Goal: Task Accomplishment & Management: Manage account settings

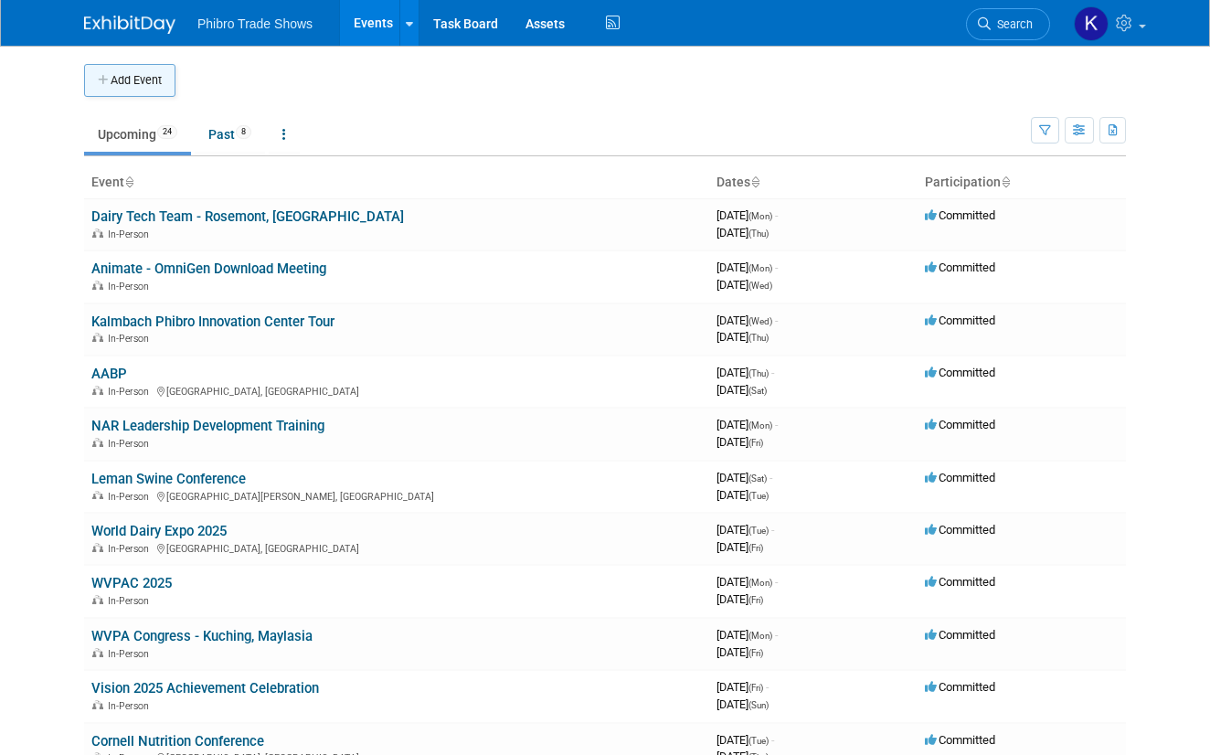
click at [129, 83] on button "Add Event" at bounding box center [129, 80] width 91 height 33
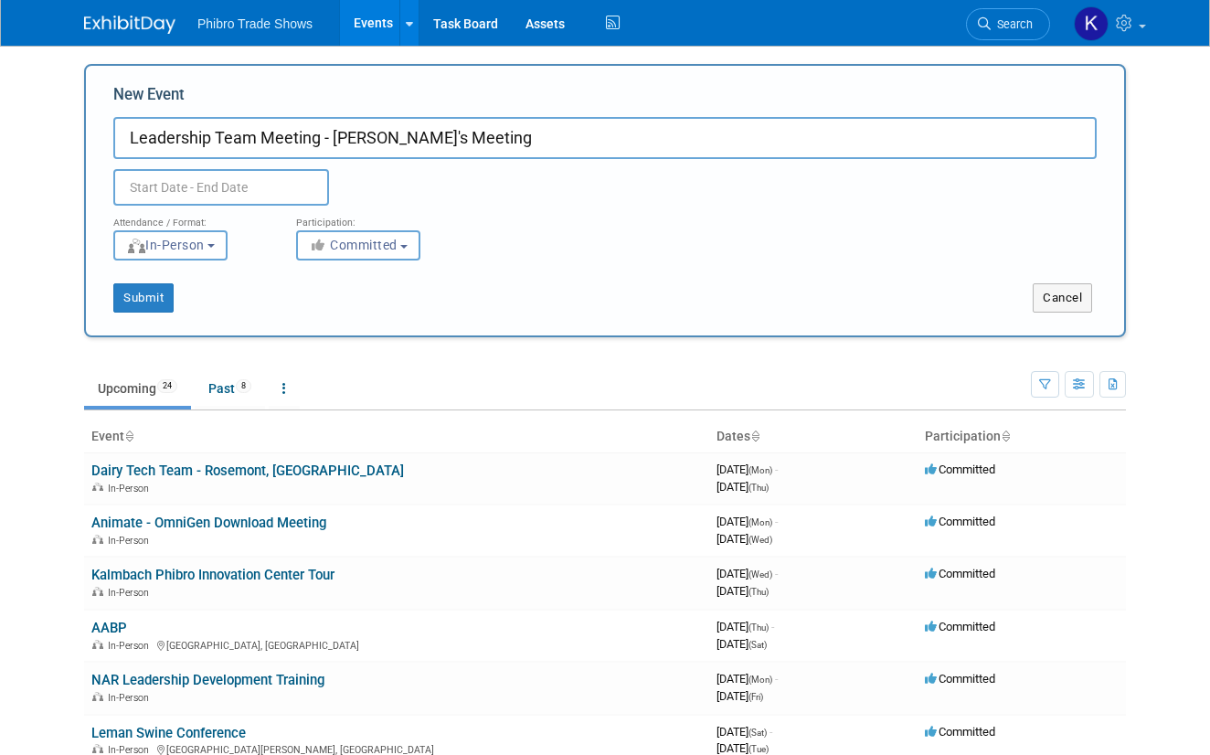
type input "Leadership Team Meeting - Liz's Meeting"
click at [183, 196] on input "text" at bounding box center [221, 187] width 216 height 37
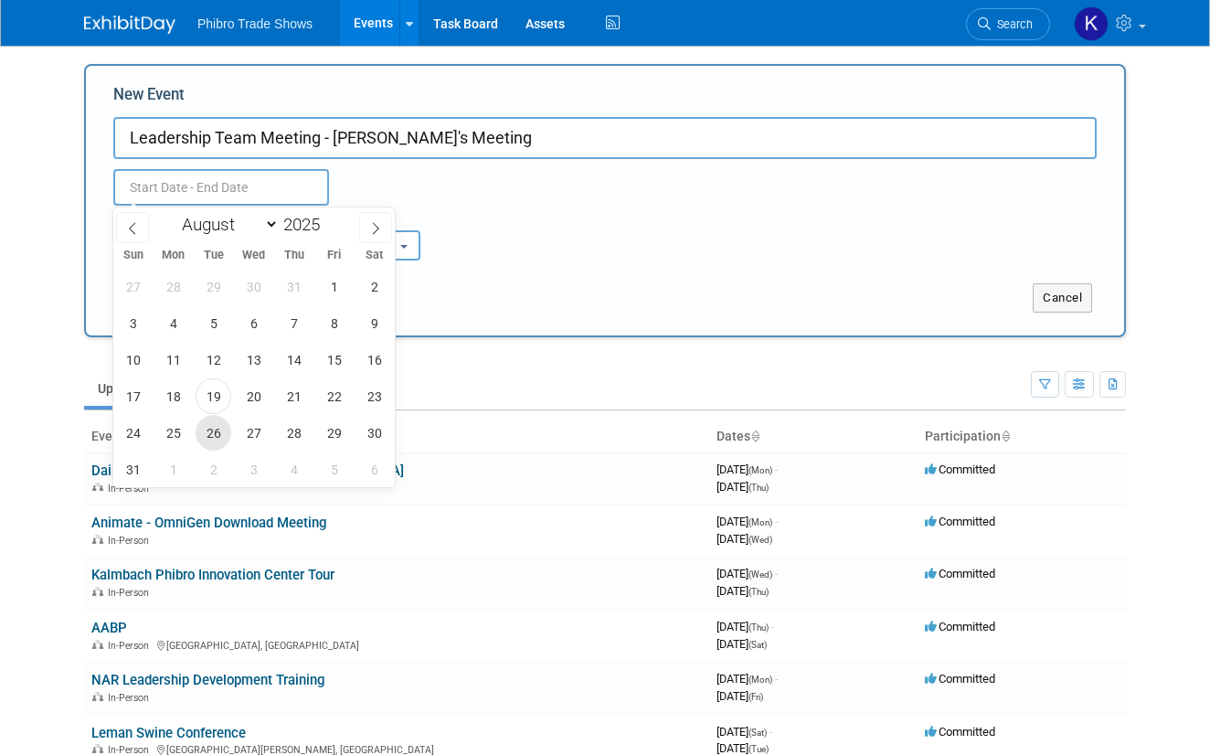
click at [220, 429] on span "26" at bounding box center [214, 433] width 36 height 36
click at [251, 432] on span "27" at bounding box center [254, 433] width 36 height 36
type input "Aug 26, 2025 to Aug 27, 2025"
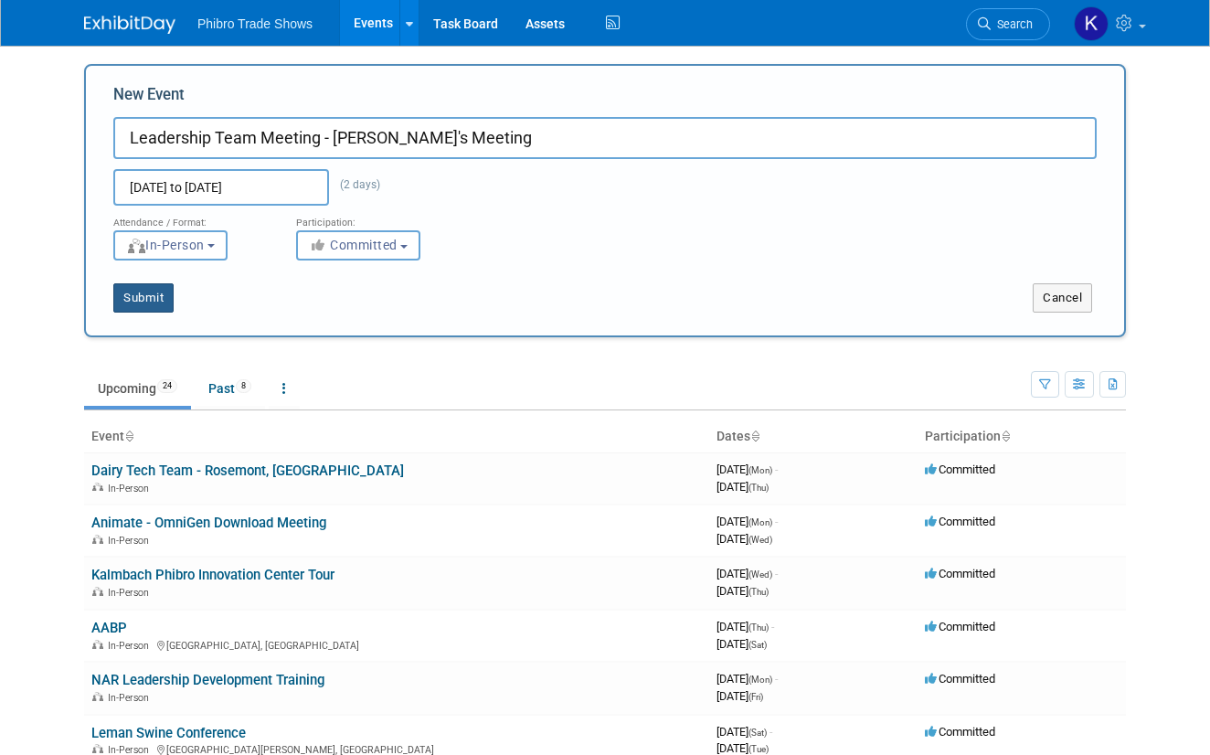
click at [159, 299] on button "Submit" at bounding box center [143, 297] width 60 height 29
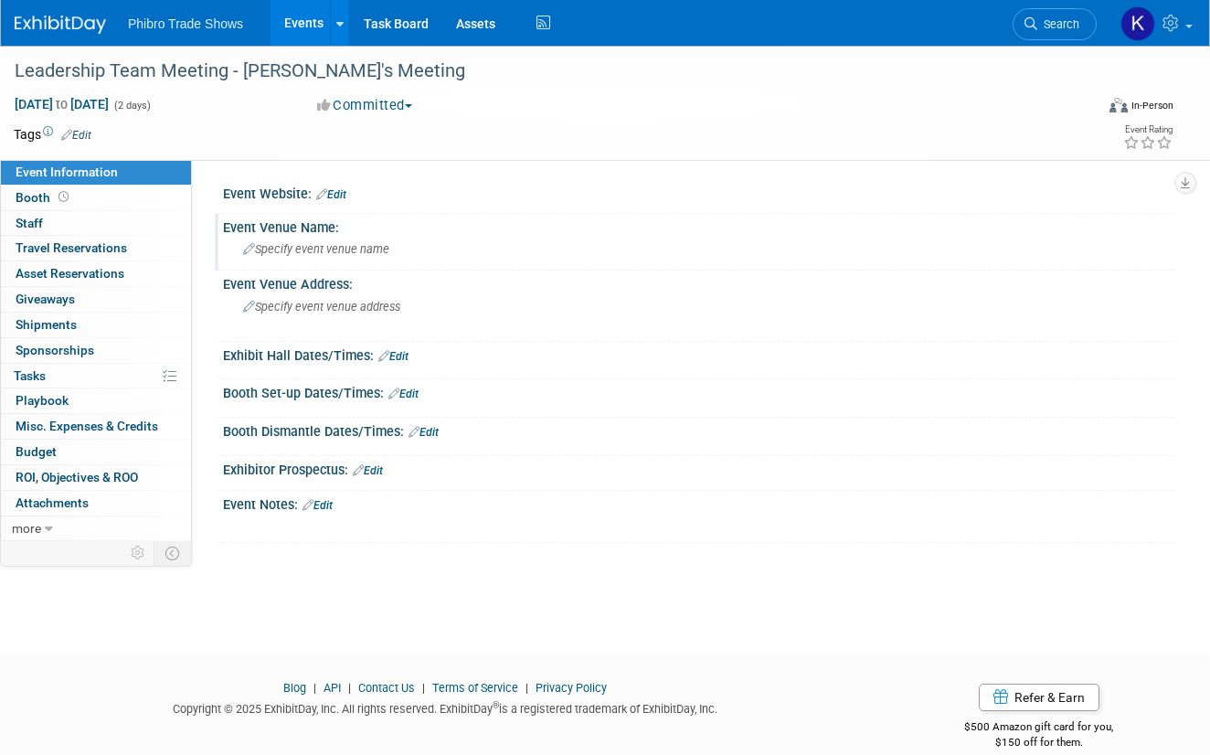
click at [351, 248] on span "Specify event venue name" at bounding box center [316, 249] width 146 height 14
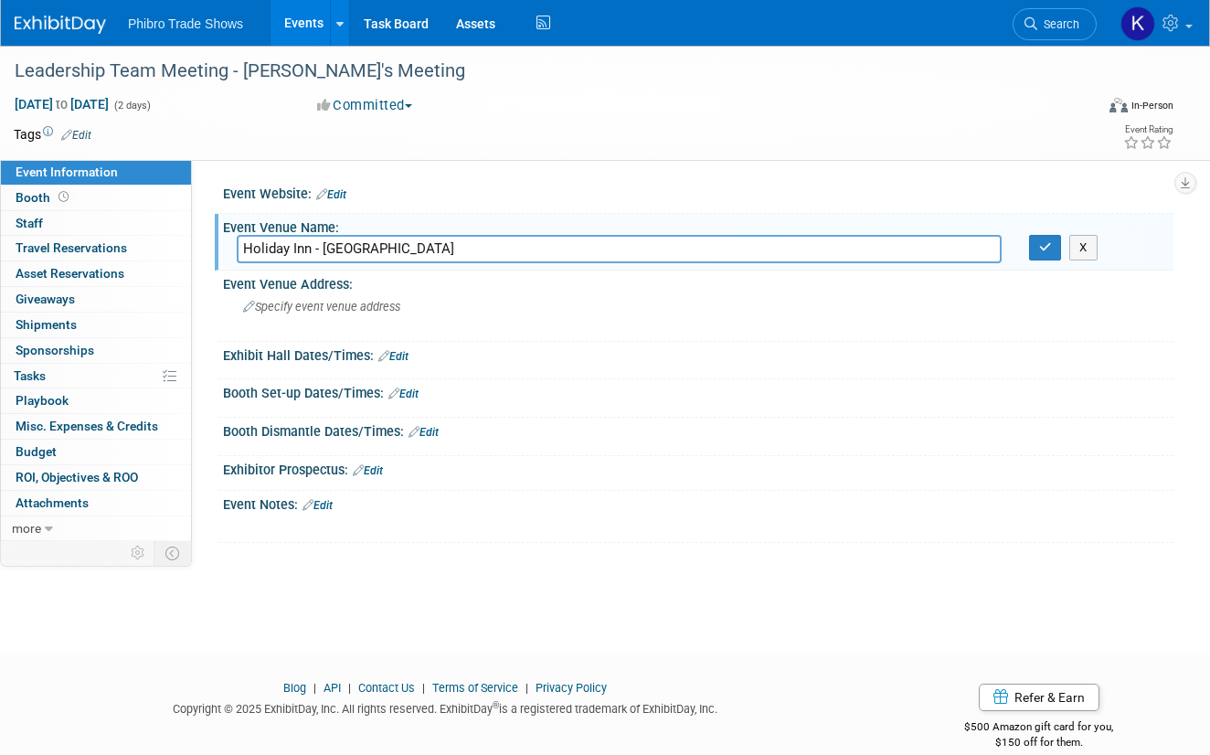
type input "Holiday Inn - Quincy"
click at [324, 504] on link "Edit" at bounding box center [318, 505] width 30 height 13
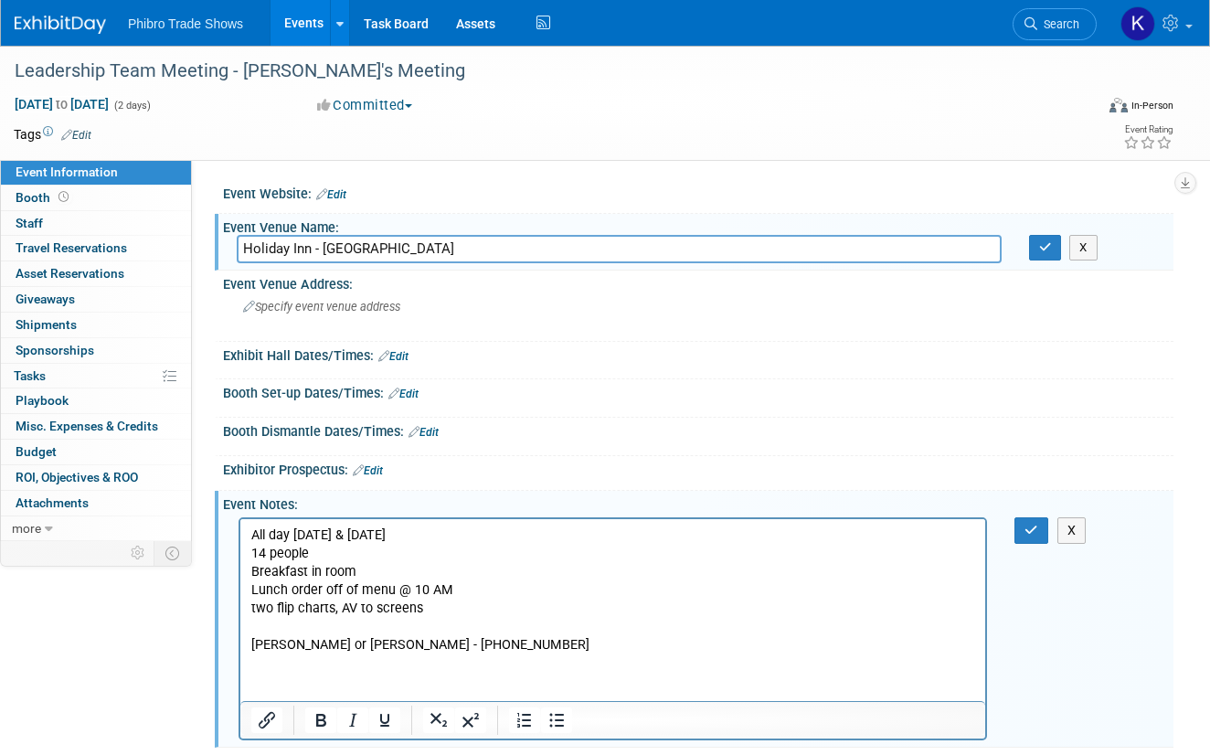
drag, startPoint x: 744, startPoint y: 475, endPoint x: 729, endPoint y: 473, distance: 15.8
click at [744, 475] on div "Exhibitor Prospectus: Edit" at bounding box center [698, 468] width 951 height 24
click at [937, 654] on html "All day Tuesday, August 26 & Wednesday, August 27 14 people Breakfast in room L…" at bounding box center [612, 586] width 745 height 136
click at [1028, 537] on button "button" at bounding box center [1032, 530] width 34 height 27
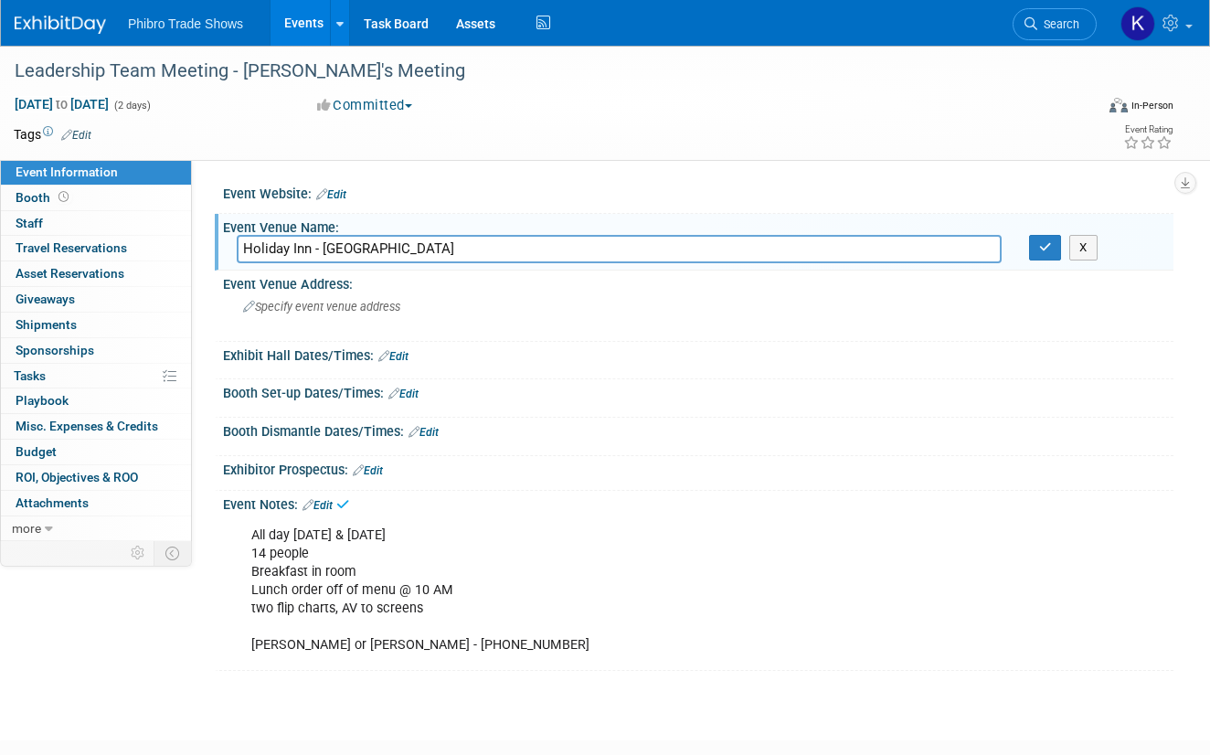
click at [133, 681] on div "Leadership Team Meeting - Liz's Meeting Aug 26, 2025 to Aug 27, 2025 (2 days) A…" at bounding box center [605, 377] width 1210 height 662
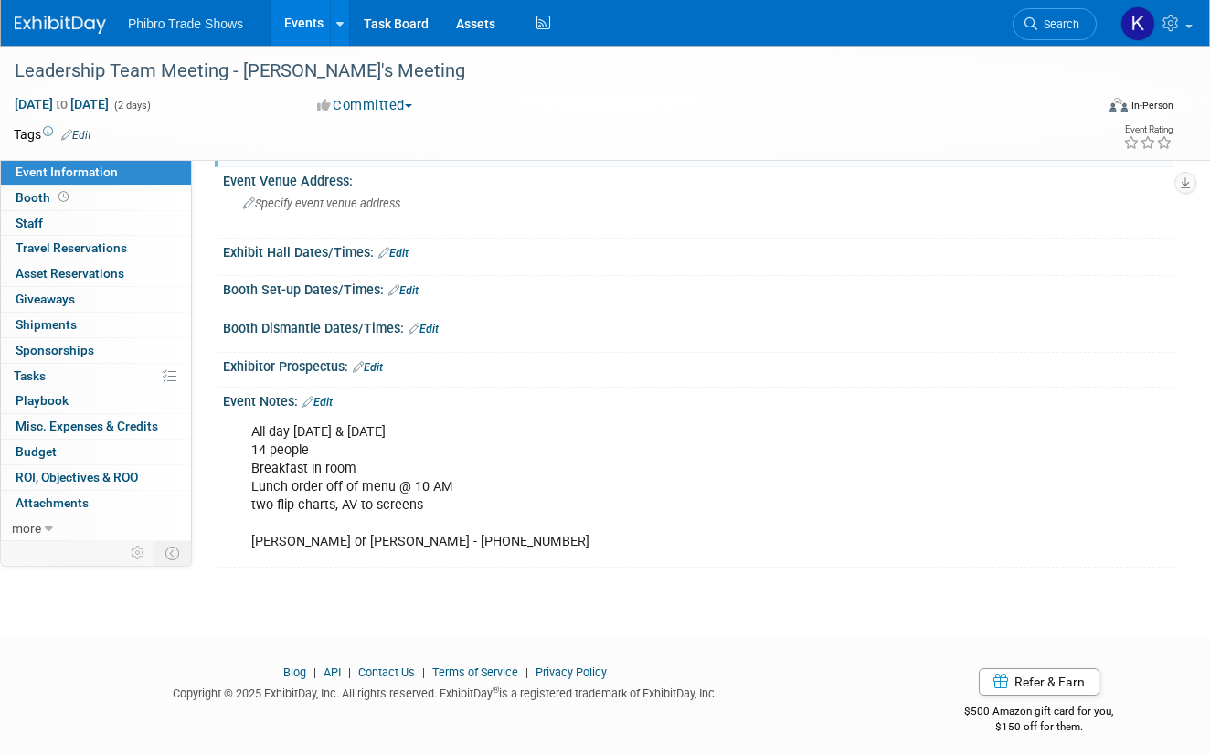
scroll to position [113, 0]
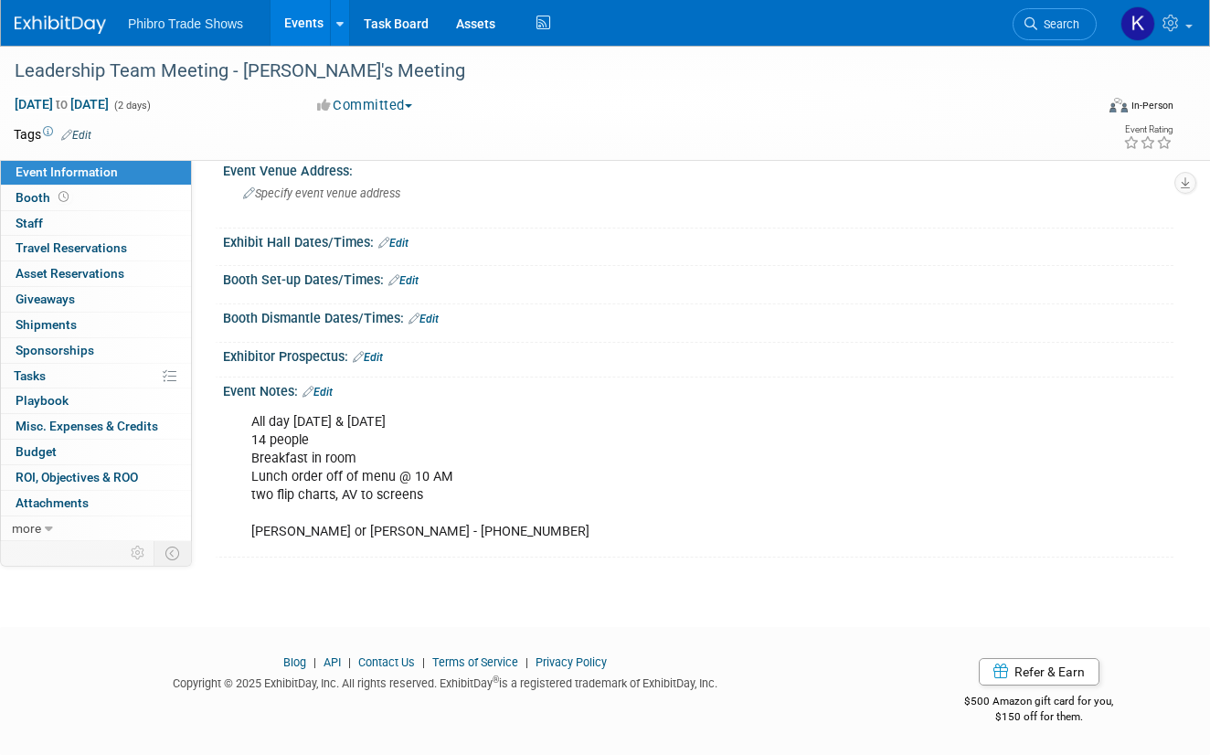
click at [70, 133] on icon at bounding box center [66, 135] width 11 height 12
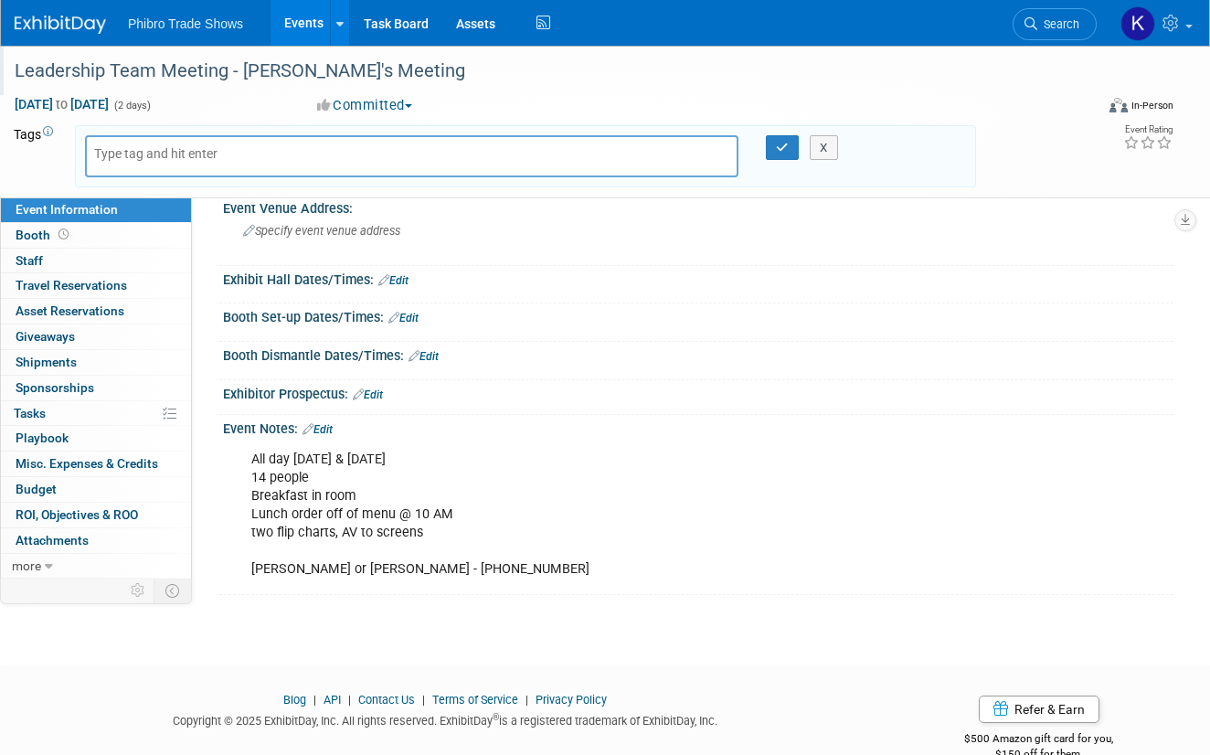
click at [303, 86] on div "Leadership Team Meeting - Liz's Meeting" at bounding box center [541, 71] width 1067 height 33
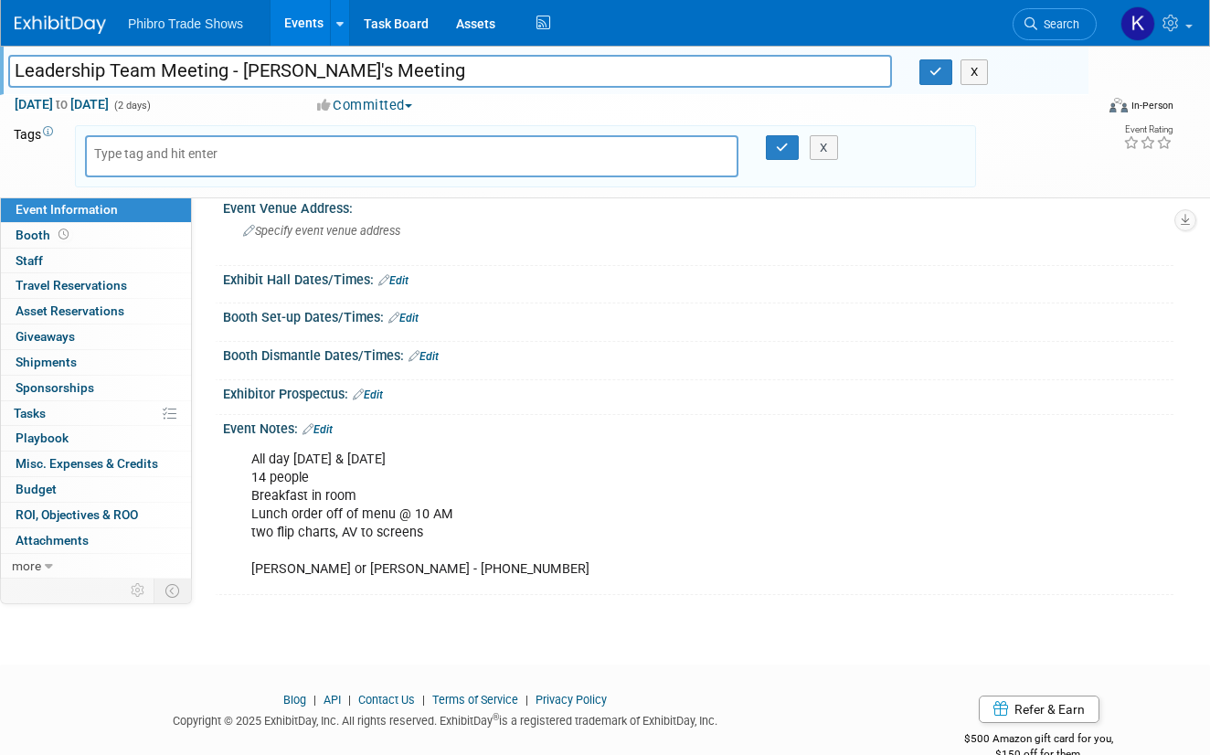
click at [240, 69] on input "Leadership Team Meeting - Liz's Meeting" at bounding box center [450, 71] width 884 height 32
type input "Leadership Team Meeting - Key Accounts - [PERSON_NAME]'s Meeting"
click at [830, 381] on div "Exhibitor Prospectus: Edit" at bounding box center [698, 392] width 951 height 24
click at [945, 80] on button "button" at bounding box center [936, 72] width 33 height 26
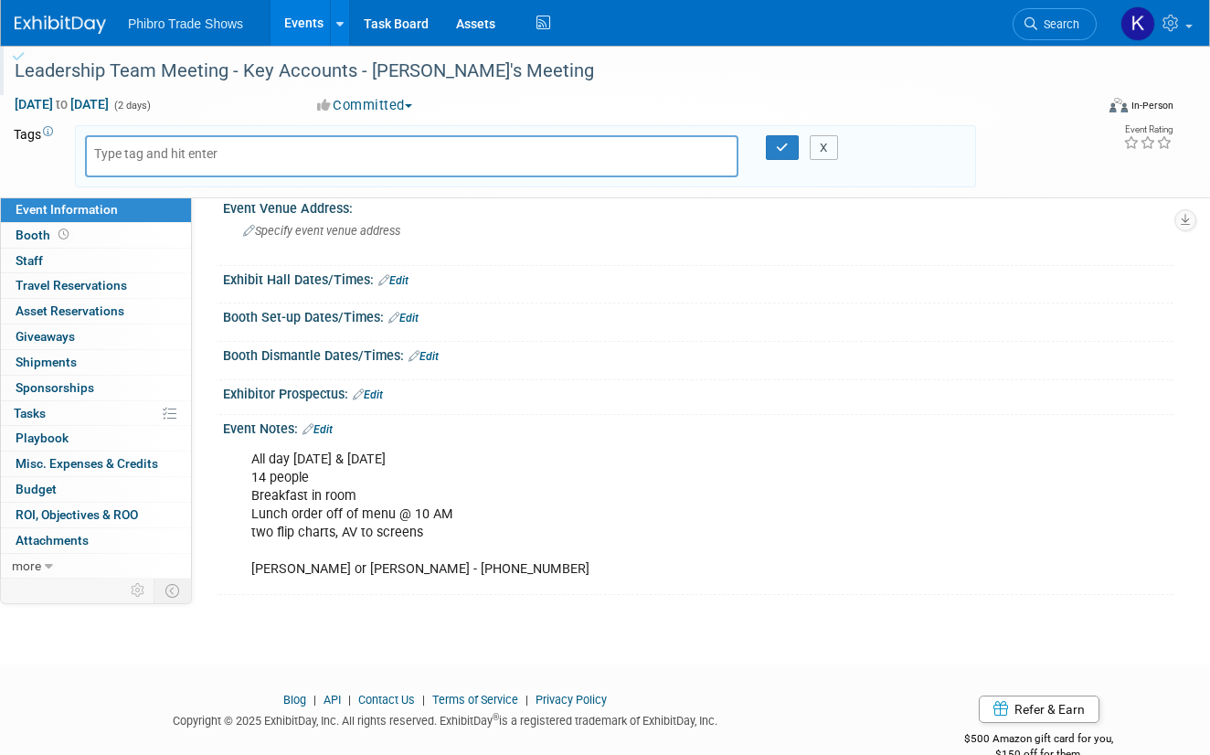
click at [837, 156] on button "X" at bounding box center [824, 148] width 28 height 26
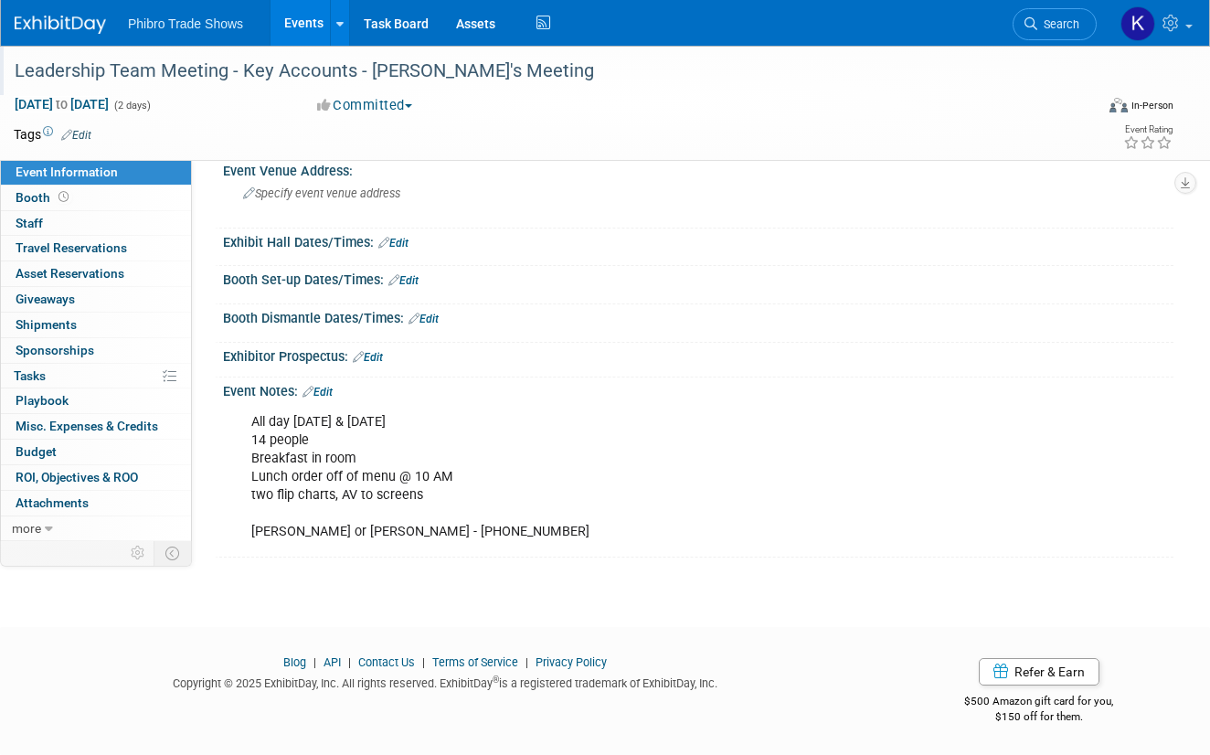
click at [378, 607] on body "Phibro Trade Shows Events Add Event Bulk Upload Events Shareable Event Boards R…" at bounding box center [605, 264] width 1210 height 755
click at [303, 30] on link "Events" at bounding box center [304, 23] width 67 height 46
